Goal: Task Accomplishment & Management: Complete application form

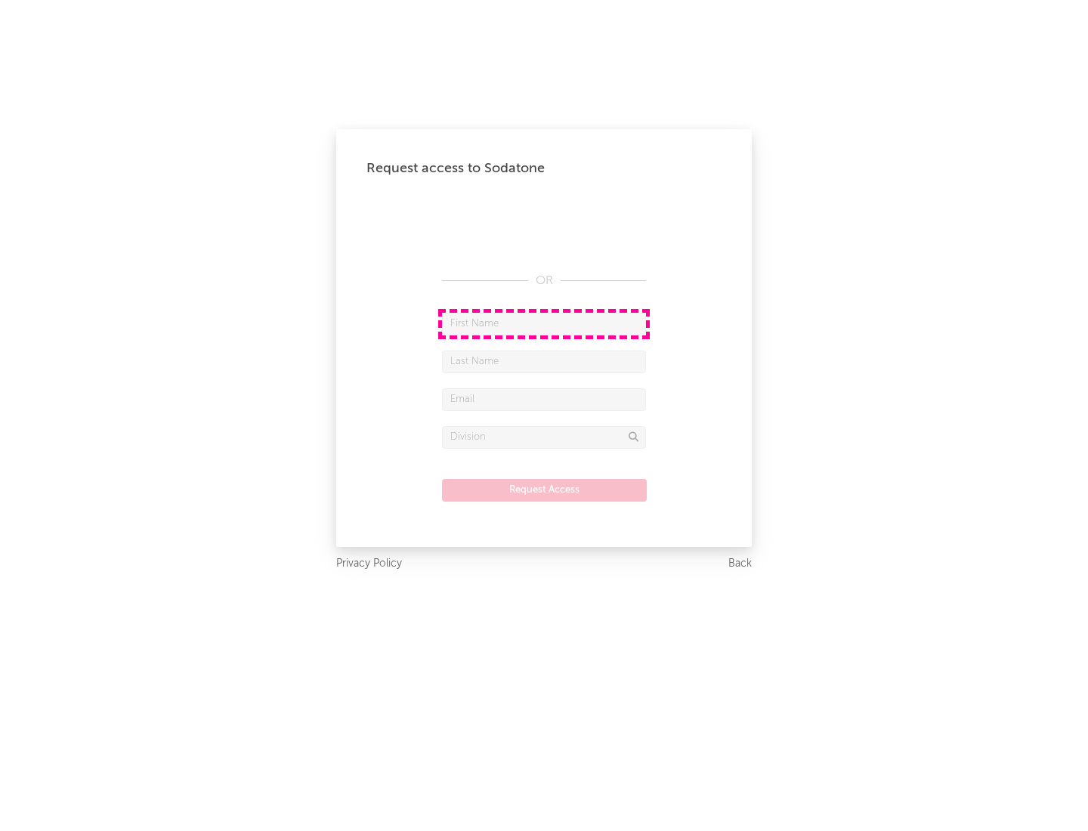
click at [544, 323] on input "text" at bounding box center [544, 324] width 204 height 23
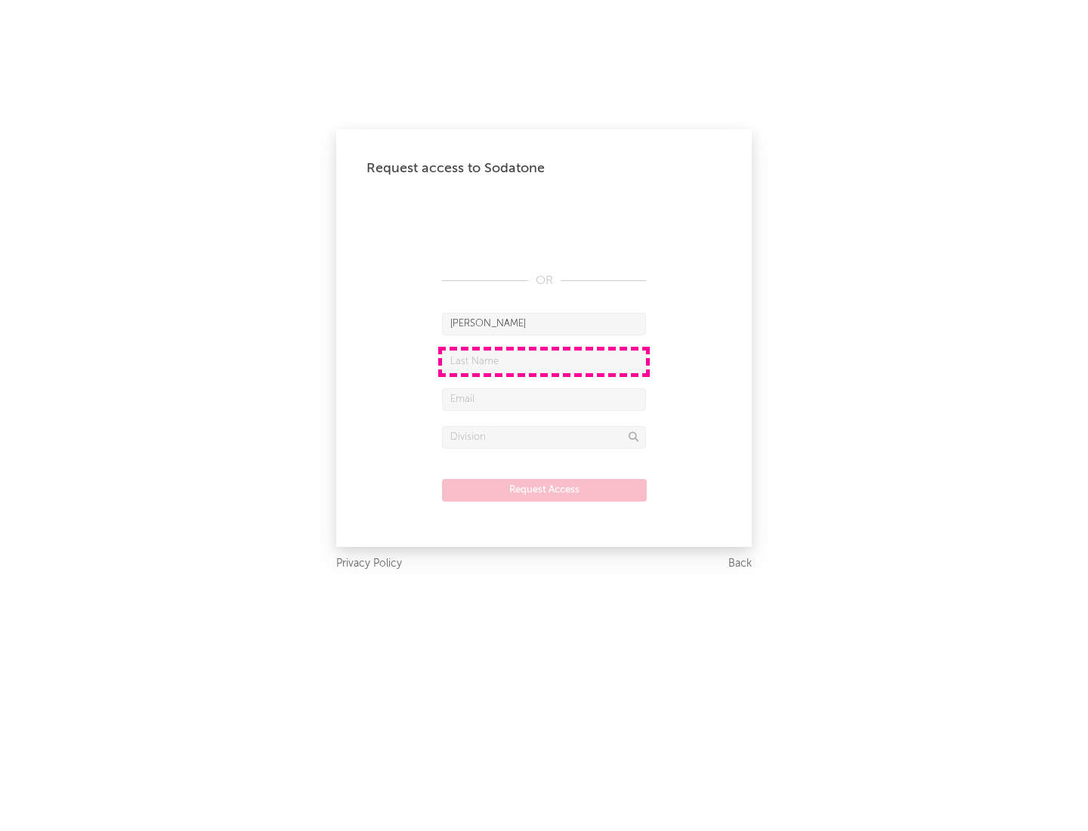
type input "[PERSON_NAME]"
click at [544, 361] on input "text" at bounding box center [544, 362] width 204 height 23
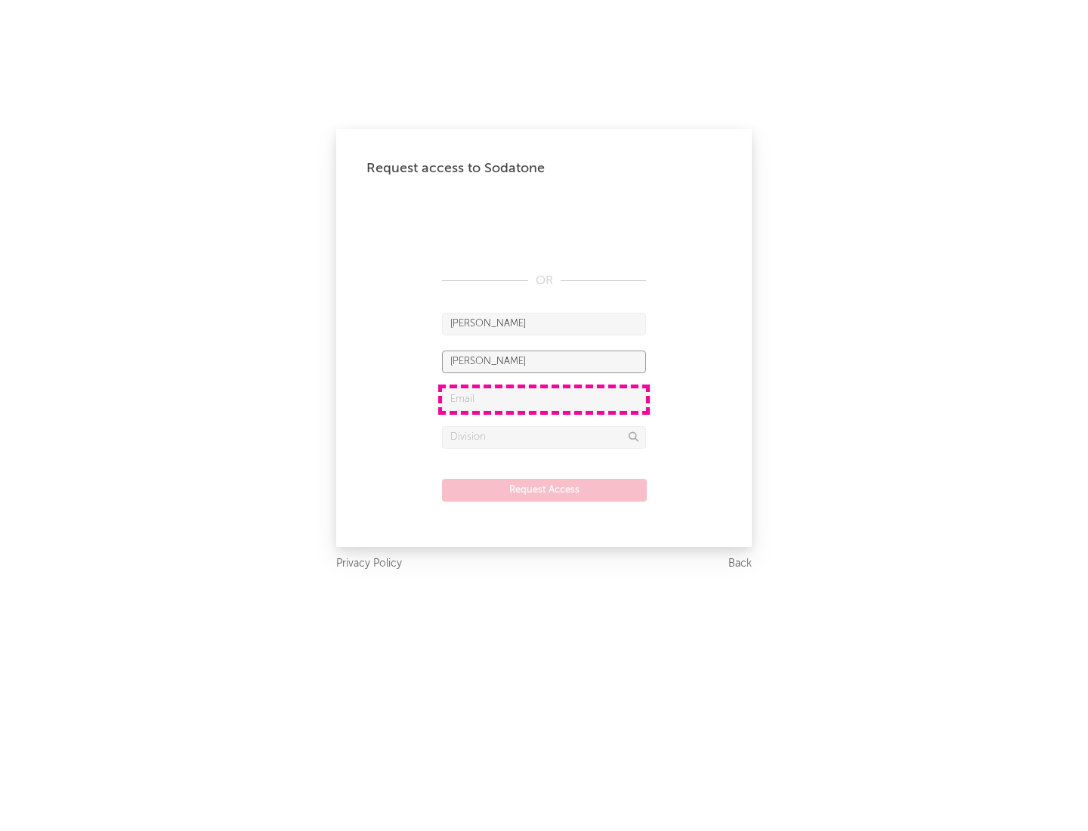
type input "[PERSON_NAME]"
click at [544, 399] on input "text" at bounding box center [544, 399] width 204 height 23
type input "[EMAIL_ADDRESS][DOMAIN_NAME]"
click at [544, 437] on input "text" at bounding box center [544, 437] width 204 height 23
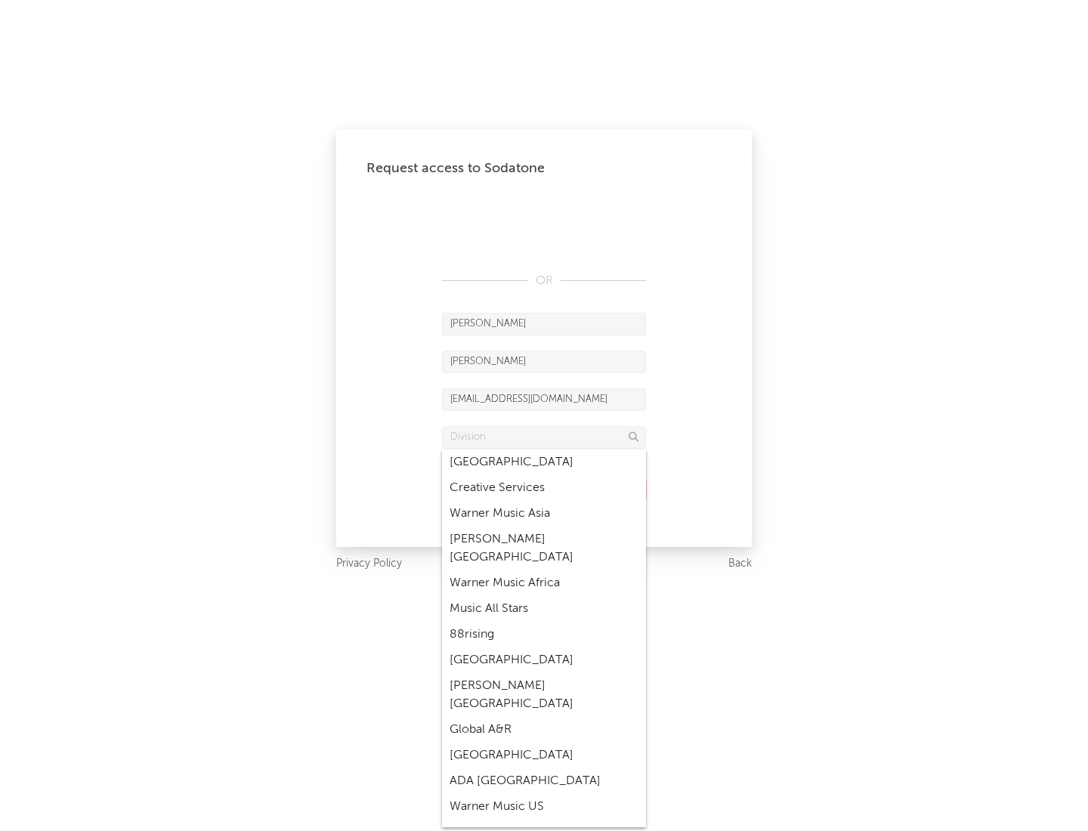
click at [544, 596] on div "Music All Stars" at bounding box center [544, 609] width 204 height 26
type input "Music All Stars"
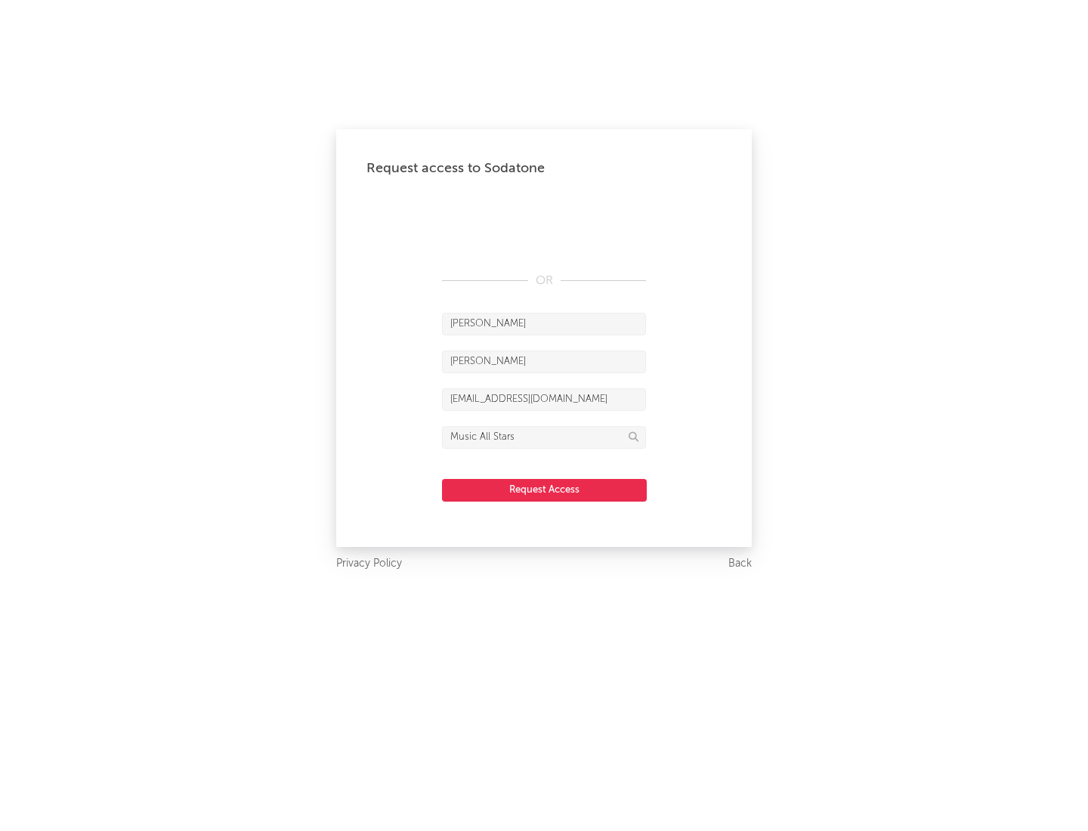
click at [544, 490] on button "Request Access" at bounding box center [544, 490] width 205 height 23
